Goal: Go to known website: Go to known website

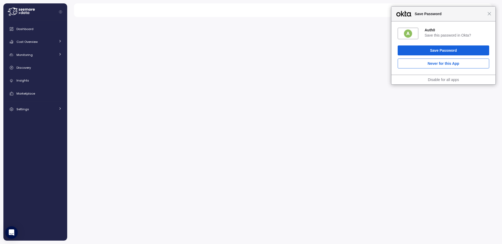
click at [489, 16] on div "Close Save Password" at bounding box center [444, 14] width 104 height 15
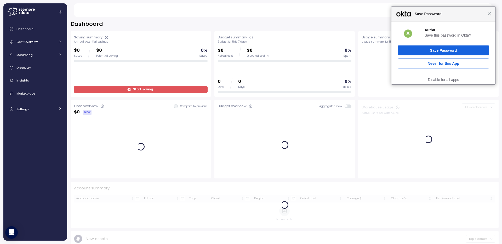
click at [492, 12] on div "Close Save Password" at bounding box center [444, 14] width 104 height 15
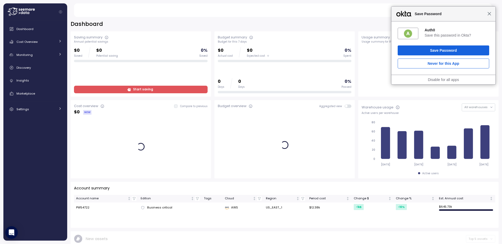
click at [490, 14] on span "Close" at bounding box center [490, 14] width 4 height 4
